Goal: Information Seeking & Learning: Learn about a topic

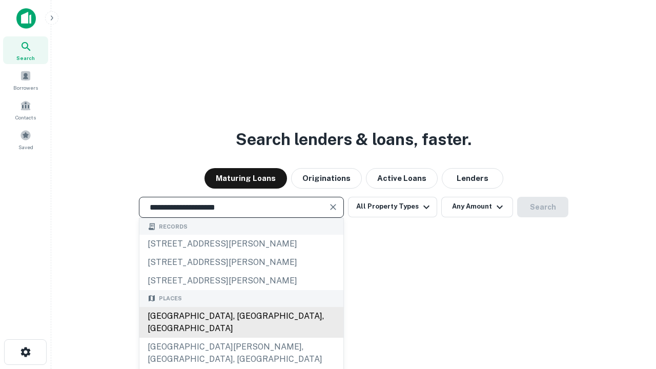
click at [241, 338] on div "[GEOGRAPHIC_DATA], [GEOGRAPHIC_DATA], [GEOGRAPHIC_DATA]" at bounding box center [241, 322] width 204 height 31
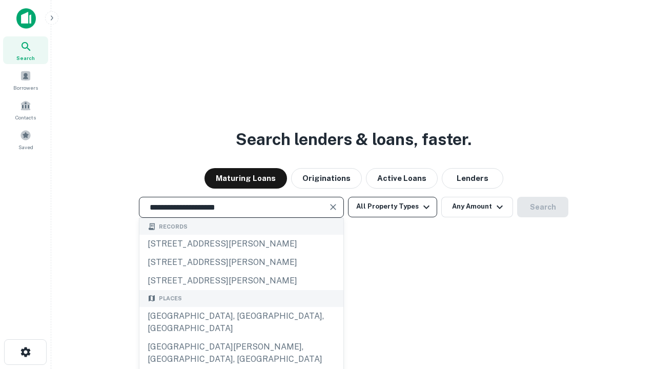
click at [393, 207] on button "All Property Types" at bounding box center [392, 207] width 89 height 21
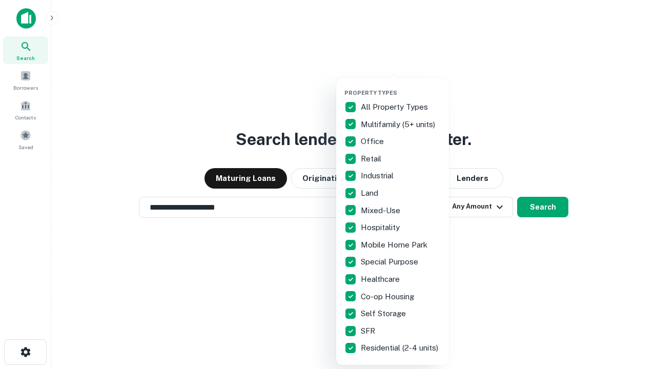
type input "**********"
click at [401, 86] on button "button" at bounding box center [400, 86] width 113 height 1
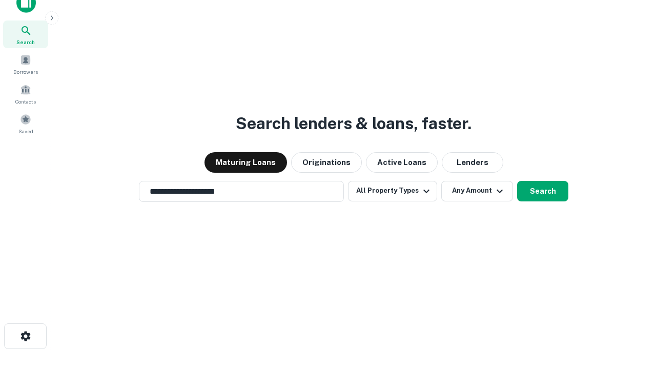
scroll to position [6, 124]
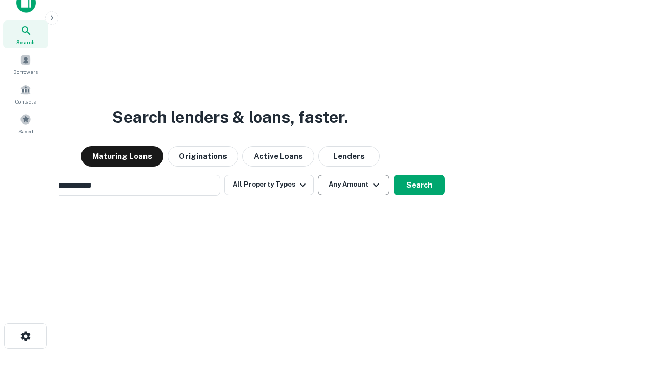
click at [318, 175] on button "Any Amount" at bounding box center [354, 185] width 72 height 21
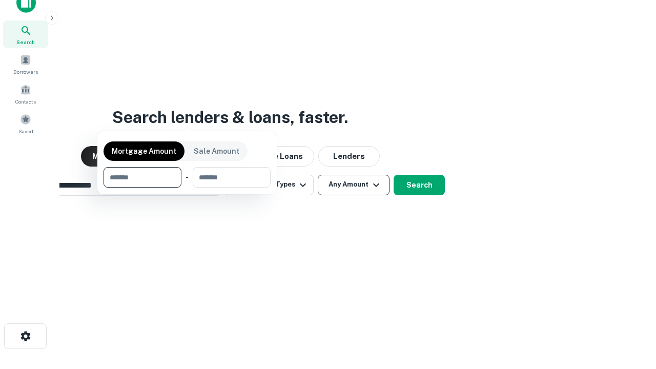
scroll to position [74, 290]
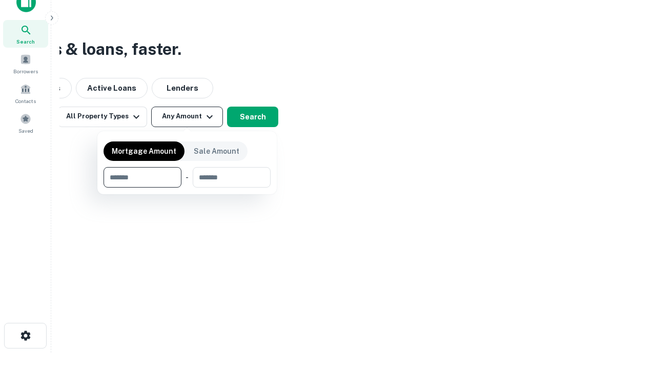
type input "*******"
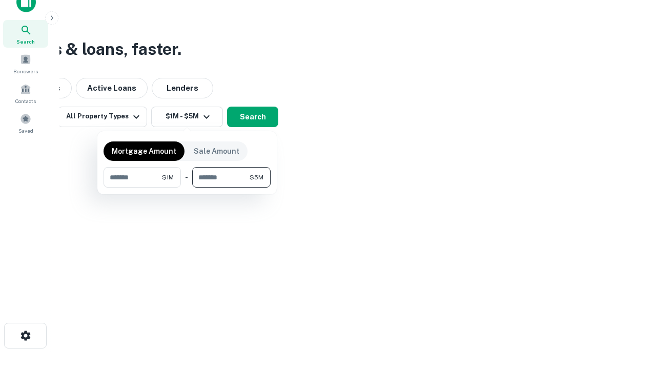
type input "*******"
click at [187, 188] on button "button" at bounding box center [187, 188] width 167 height 1
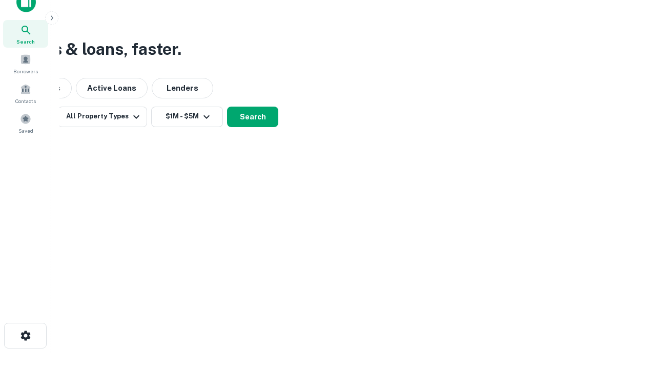
scroll to position [6, 189]
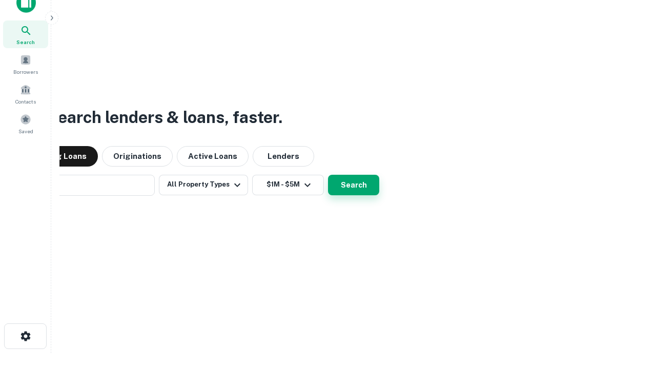
click at [328, 175] on button "Search" at bounding box center [353, 185] width 51 height 21
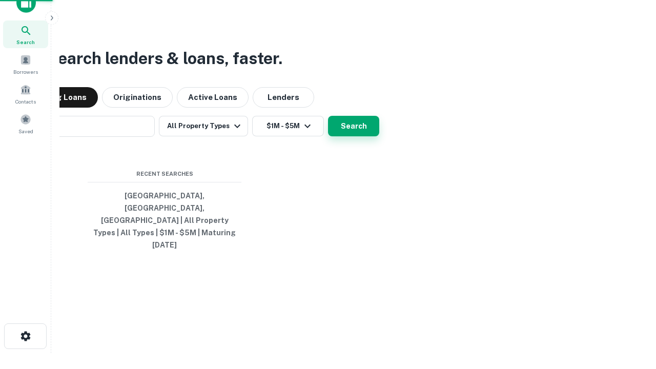
scroll to position [27, 290]
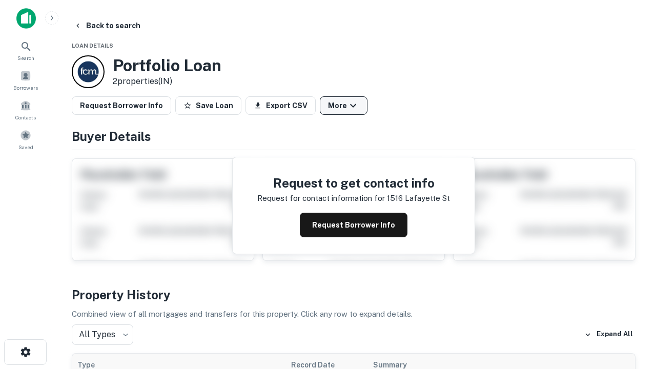
click at [343, 106] on button "More" at bounding box center [344, 105] width 48 height 18
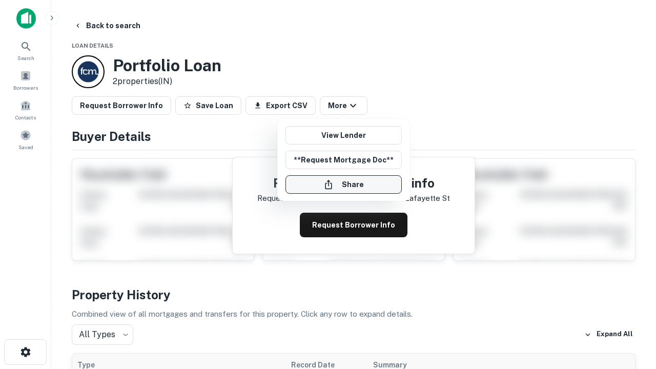
click at [343, 185] on button "Share" at bounding box center [344, 184] width 116 height 18
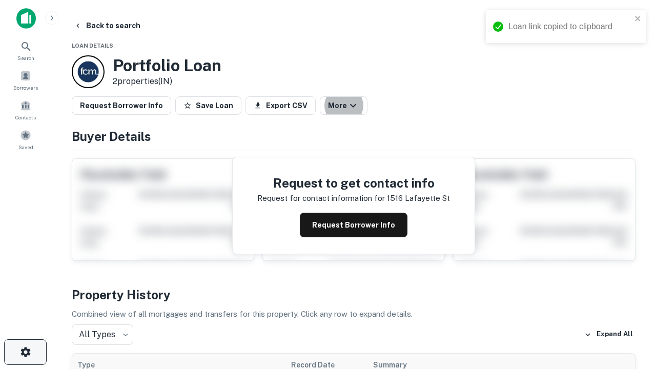
click at [25, 352] on icon "button" at bounding box center [25, 352] width 12 height 12
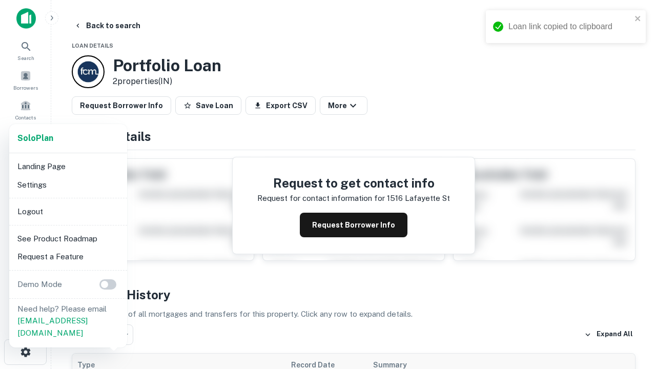
click at [68, 211] on li "Logout" at bounding box center [68, 211] width 110 height 18
